Goal: Task Accomplishment & Management: Manage account settings

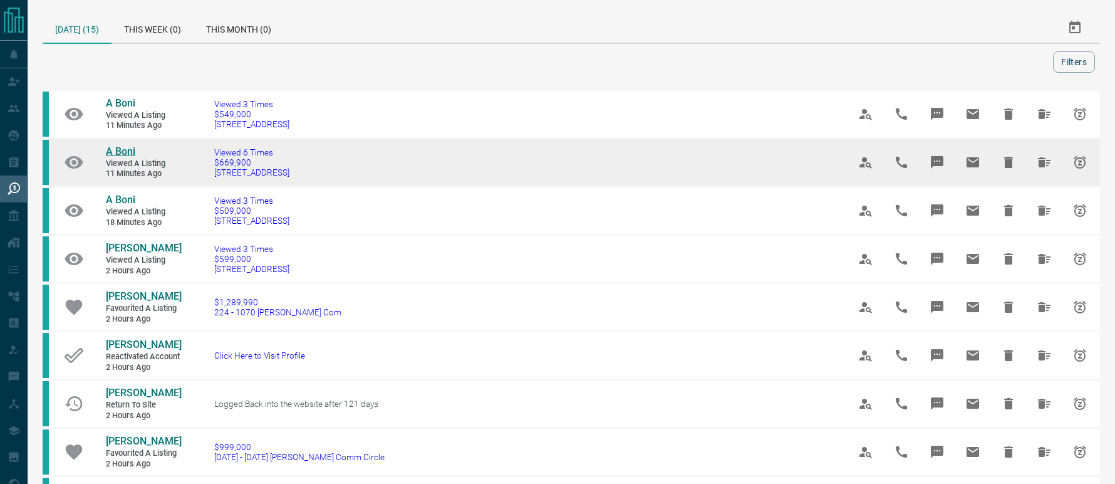
click at [116, 149] on span "A Boni" at bounding box center [120, 151] width 29 height 12
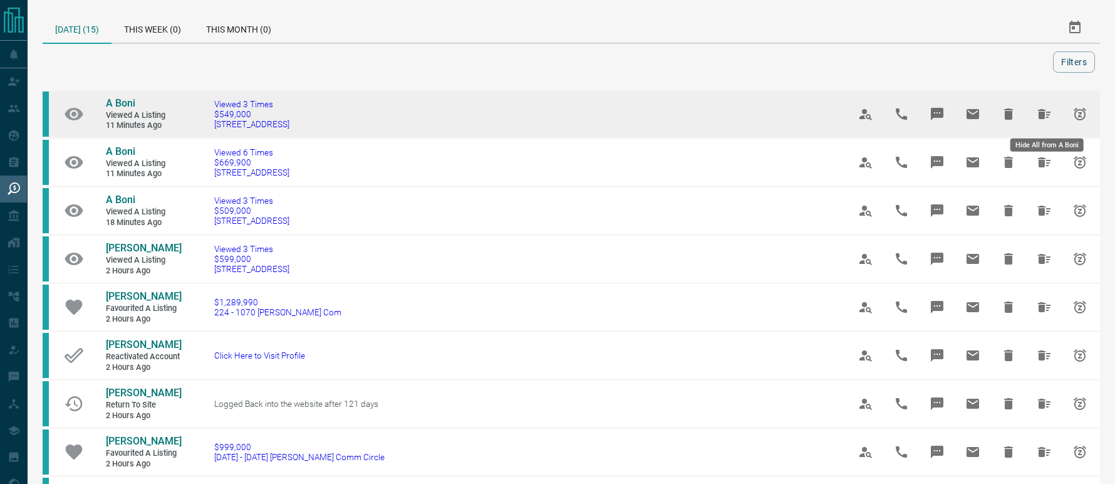
click at [1051, 120] on icon "Hide All from A Boni" at bounding box center [1044, 114] width 15 height 15
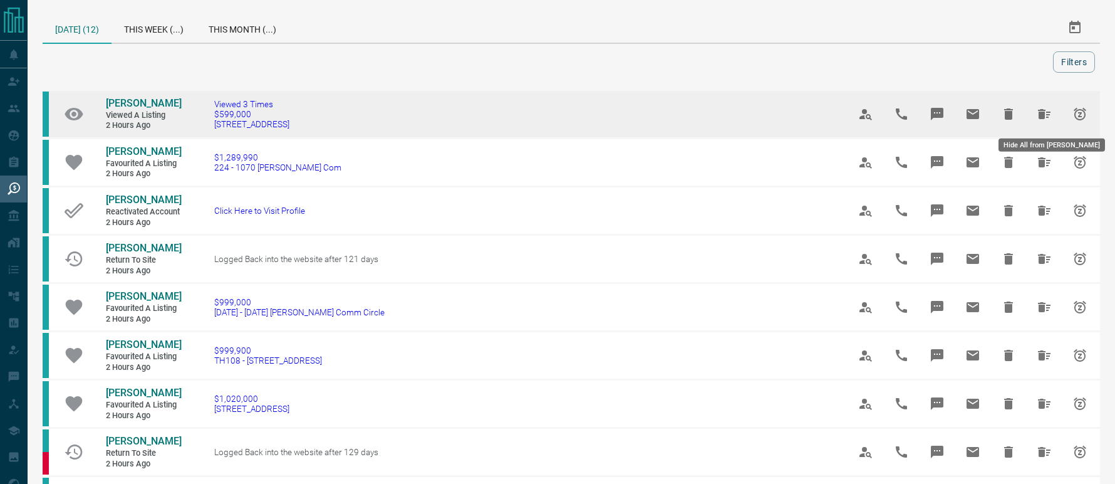
click at [1049, 123] on button "Hide All from James Huang" at bounding box center [1045, 114] width 30 height 30
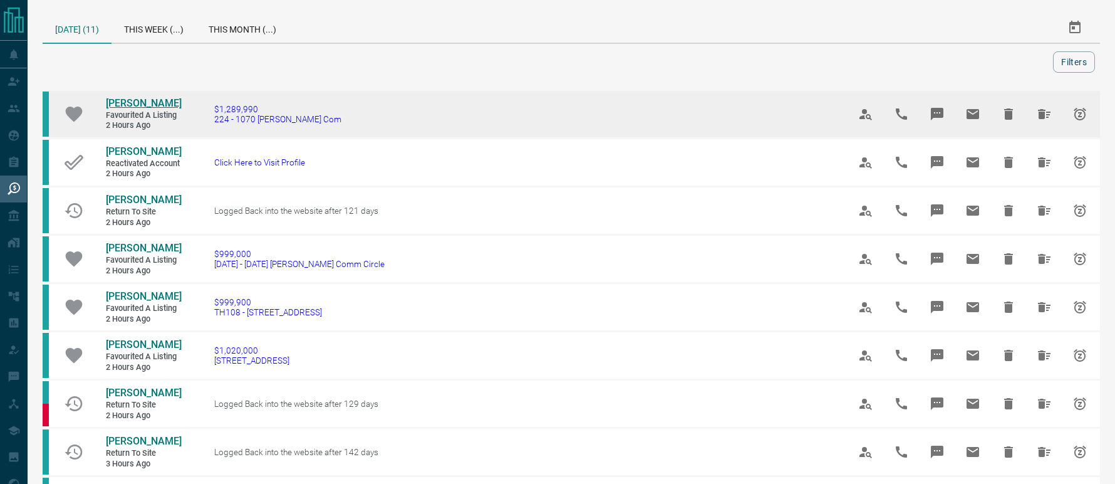
click at [145, 101] on span "[PERSON_NAME]" at bounding box center [144, 103] width 76 height 12
click at [1043, 113] on icon "Hide All from Kulgaurav Singh" at bounding box center [1044, 114] width 13 height 10
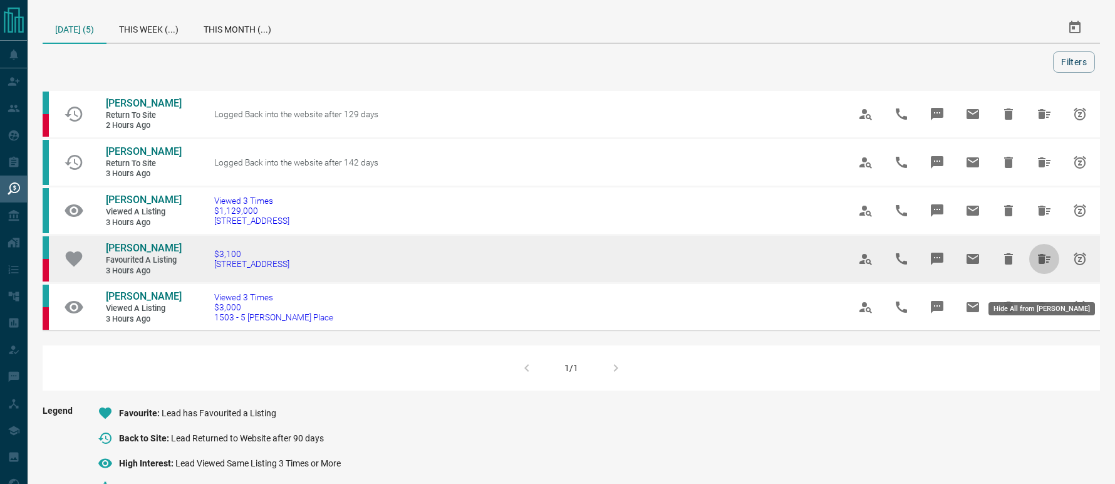
click at [1038, 272] on button "Hide All from Stephanie Broccolini" at bounding box center [1045, 259] width 30 height 30
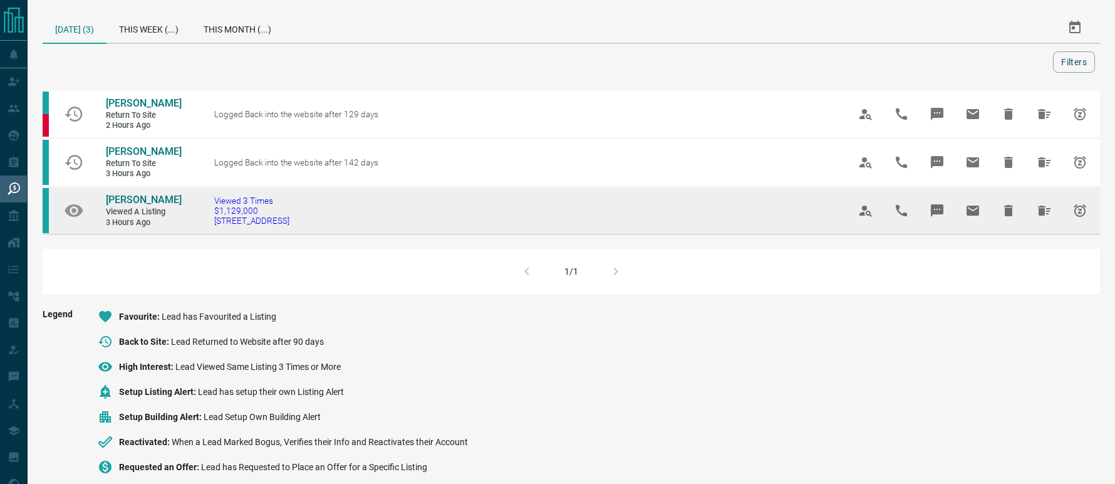
drag, startPoint x: 329, startPoint y: 239, endPoint x: 214, endPoint y: 244, distance: 114.8
click at [214, 234] on td "Viewed 3 Times $1,129,000 [STREET_ADDRESS]" at bounding box center [513, 211] width 635 height 48
copy span "[STREET_ADDRESS]"
click at [127, 206] on span "[PERSON_NAME]" at bounding box center [144, 200] width 76 height 12
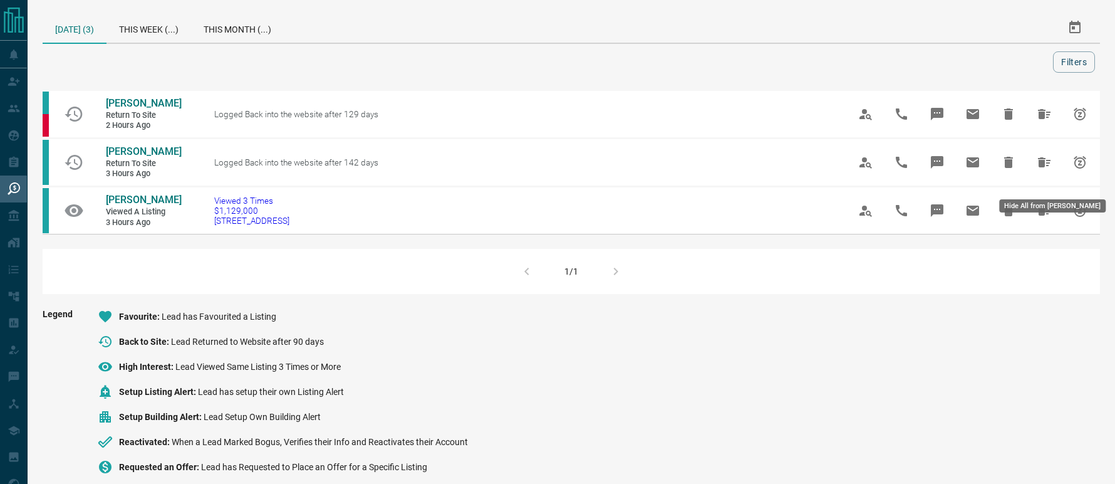
click at [1046, 170] on icon "Hide All from Manju Parab" at bounding box center [1044, 162] width 15 height 15
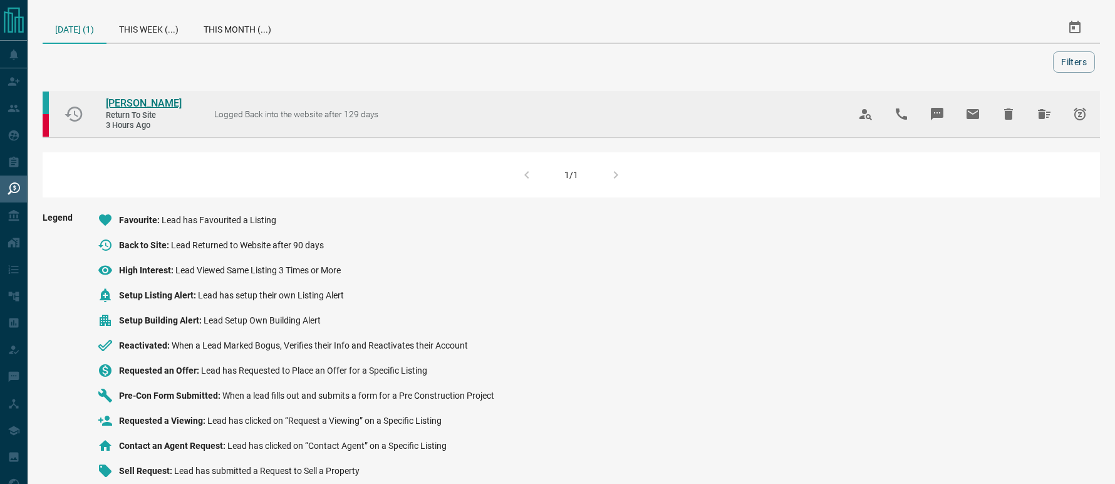
click at [132, 109] on span "[PERSON_NAME]" at bounding box center [144, 103] width 76 height 12
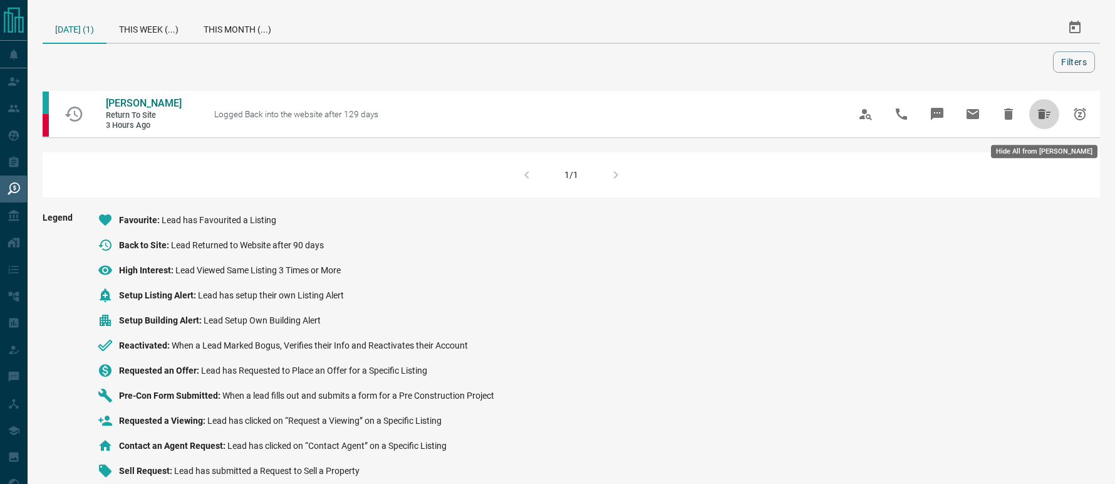
click at [1040, 115] on icon "Hide All from Edward Siguencia" at bounding box center [1044, 114] width 15 height 15
